Goal: Submit feedback/report problem

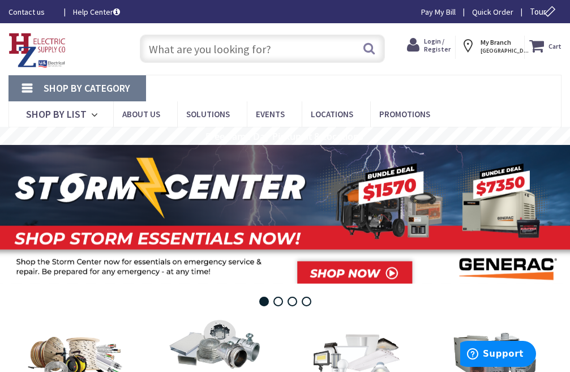
click at [35, 12] on link "Contact us" at bounding box center [31, 11] width 46 height 11
click at [31, 7] on link "Contact us" at bounding box center [31, 11] width 46 height 11
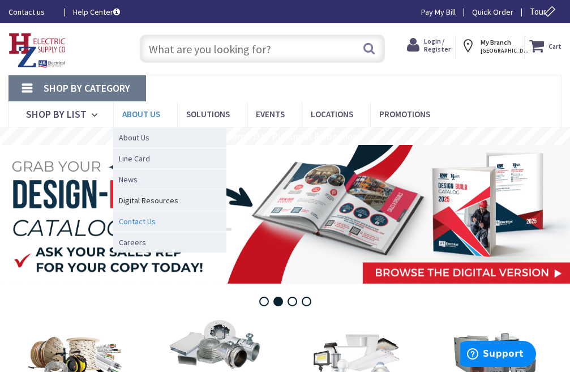
click at [139, 220] on span "Contact Us" at bounding box center [137, 221] width 37 height 11
click at [139, 219] on span "Contact Us" at bounding box center [137, 221] width 37 height 11
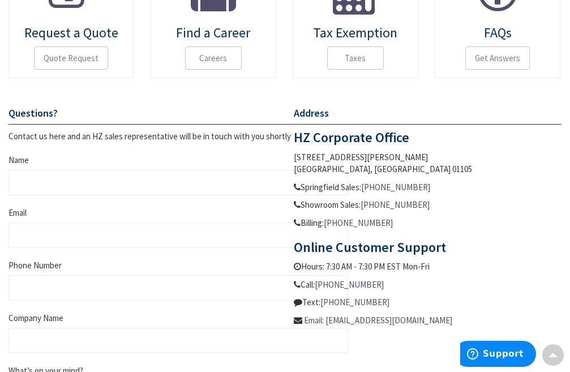
scroll to position [509, 0]
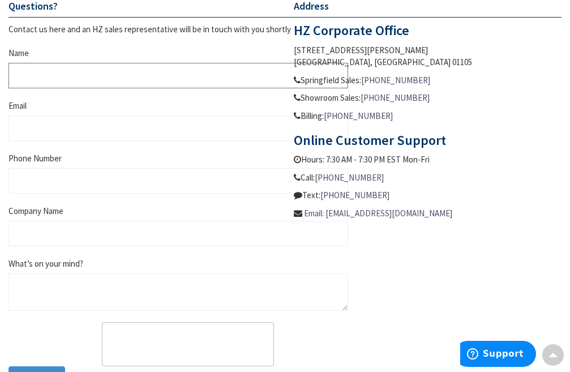
click at [53, 68] on input "Name" at bounding box center [178, 75] width 340 height 25
type input "Nicolas Salomon"
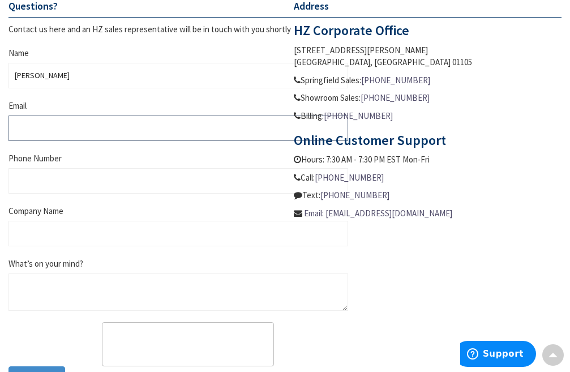
type input "nicolassalomonm.kts@gmail.com"
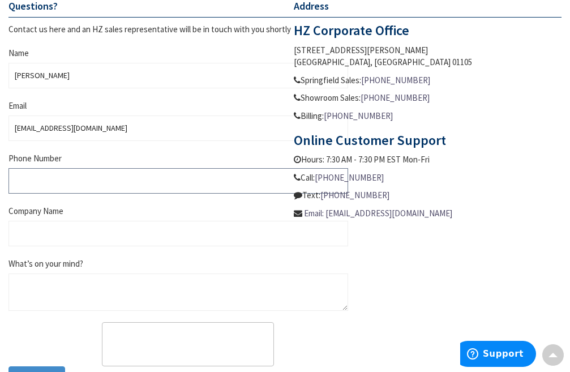
click at [54, 176] on input "Phone Number" at bounding box center [178, 180] width 340 height 25
type input "4105554567"
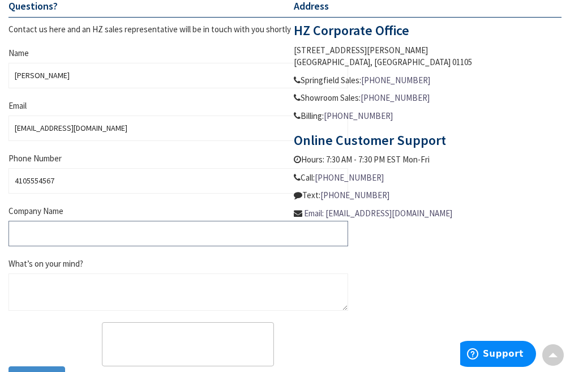
click at [37, 240] on input "Company Name" at bounding box center [178, 233] width 340 height 25
type input "-"
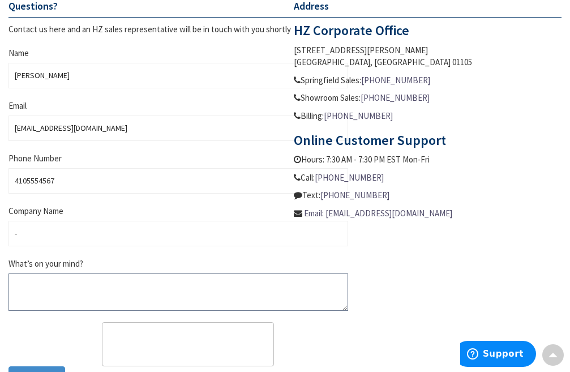
click at [76, 289] on textarea "What’s on your mind?" at bounding box center [178, 291] width 340 height 37
paste textarea "Hello, I would like to offer some suggestions for your website. No cost, no cat…"
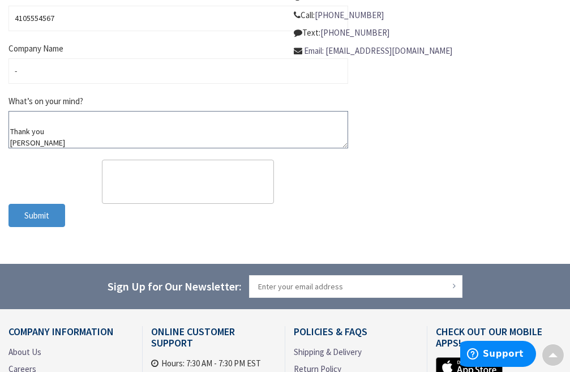
scroll to position [736, 0]
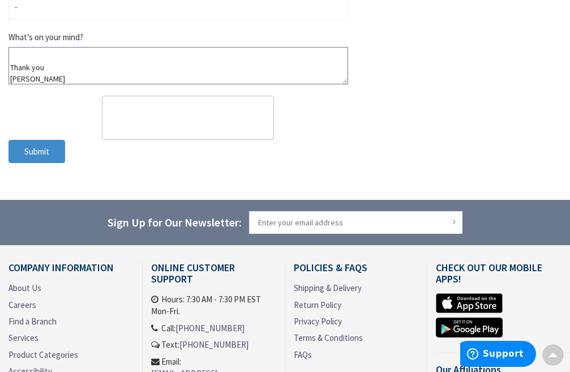
type textarea "Hello, I would like to offer some suggestions for your website. No cost, no cat…"
click at [53, 145] on button "Submit" at bounding box center [36, 152] width 57 height 24
